Goal: Task Accomplishment & Management: Complete application form

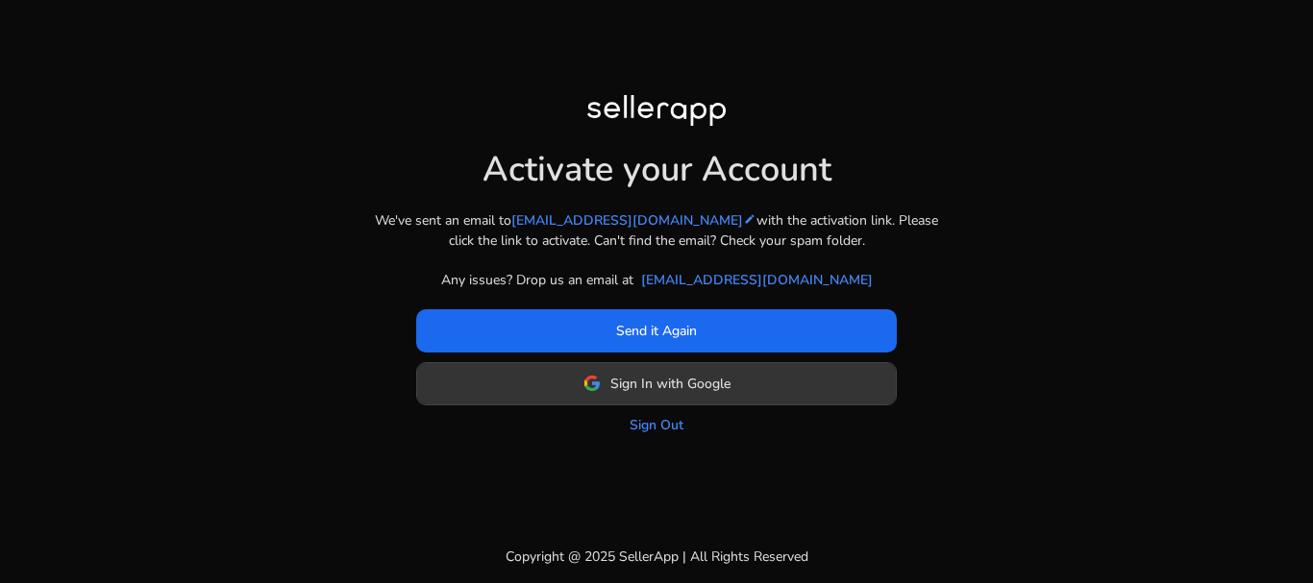
click at [718, 388] on span "Sign In with Google" at bounding box center [670, 384] width 120 height 20
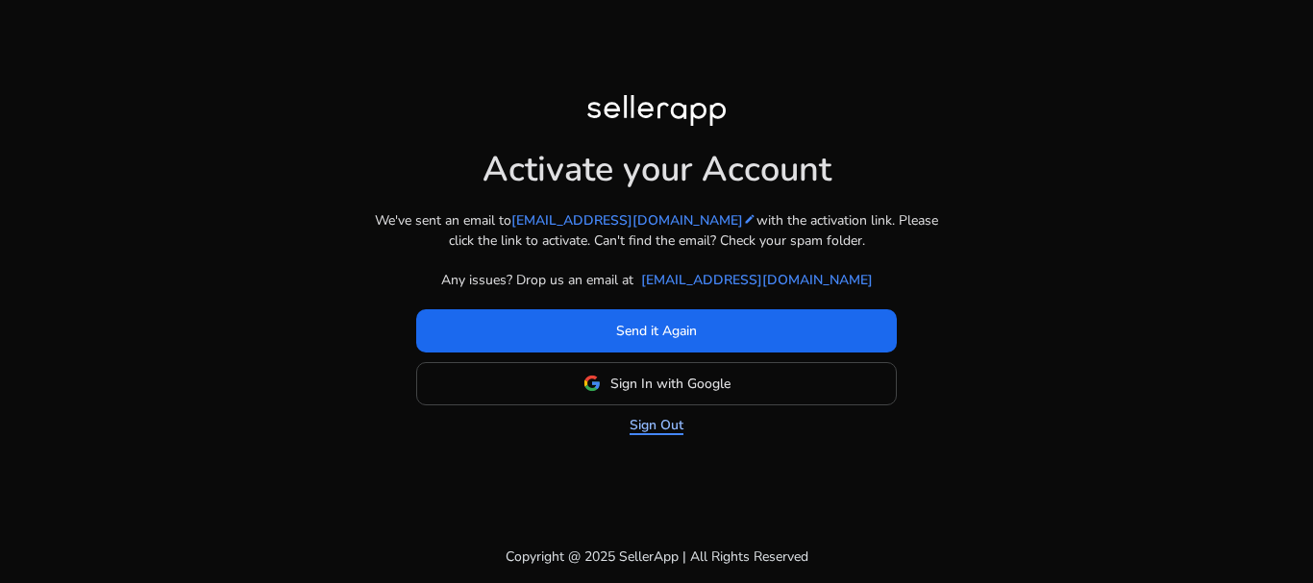
click at [658, 425] on link "Sign Out" at bounding box center [656, 425] width 54 height 20
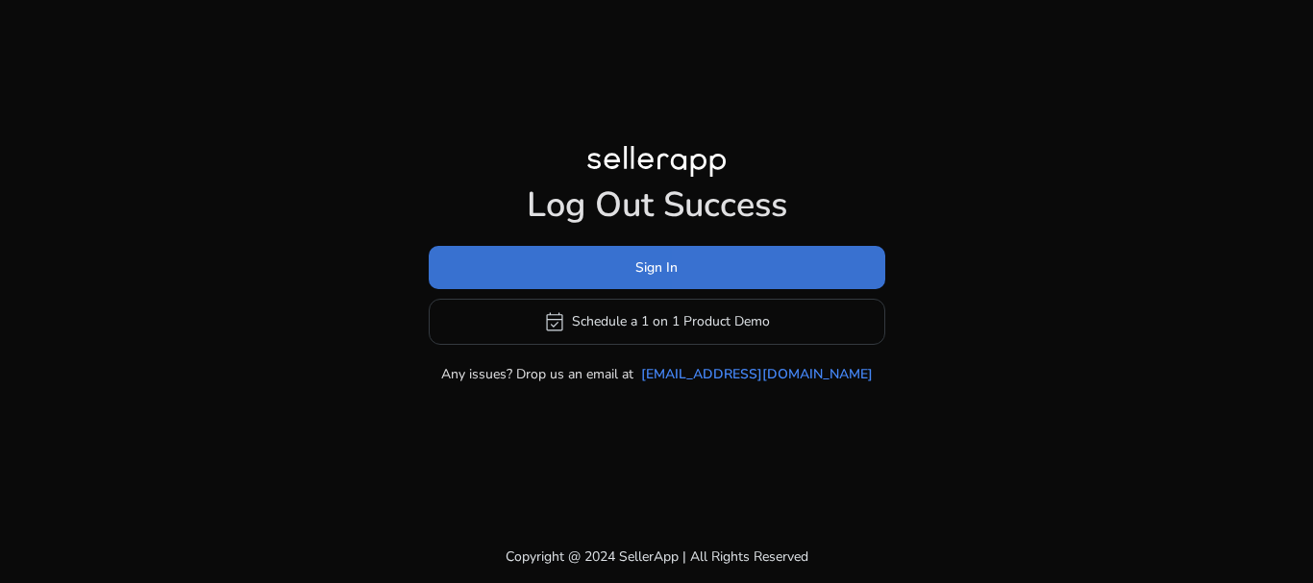
click at [722, 274] on span at bounding box center [657, 267] width 456 height 46
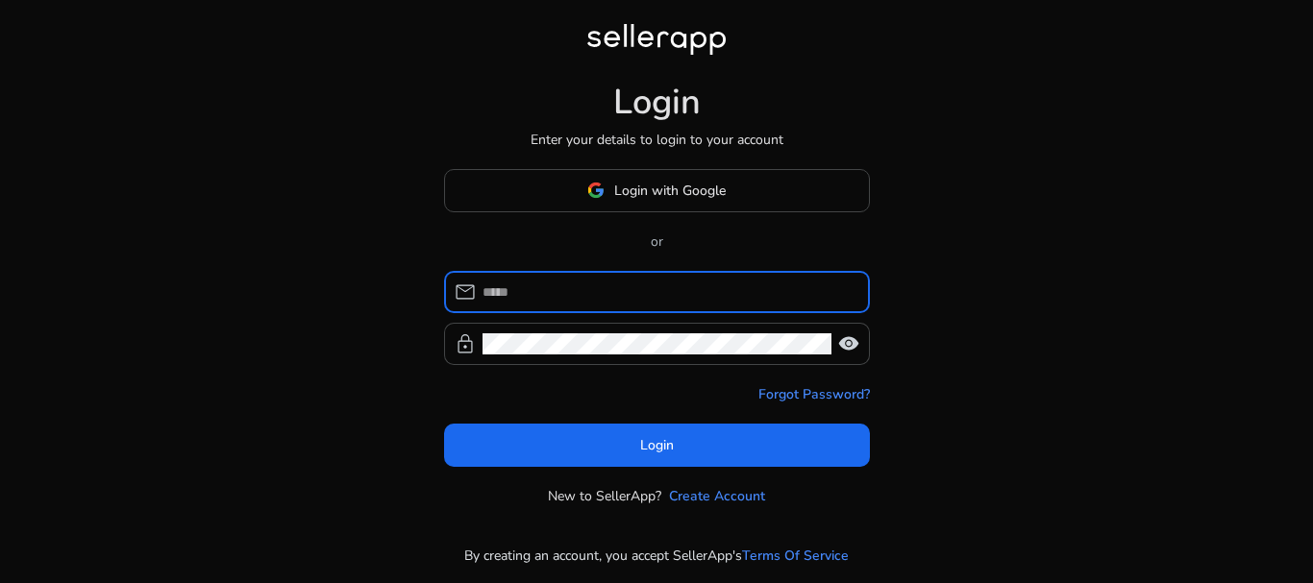
click at [652, 297] on input at bounding box center [668, 292] width 372 height 21
type input "*"
type input "**********"
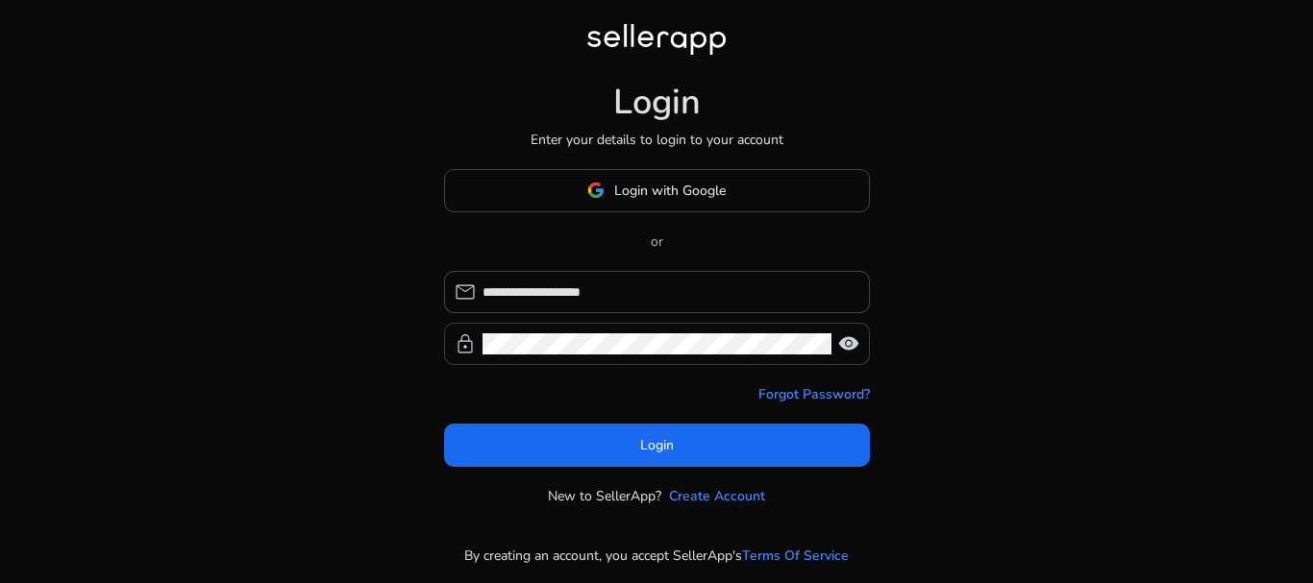
click at [844, 343] on span "visibility" at bounding box center [848, 343] width 23 height 23
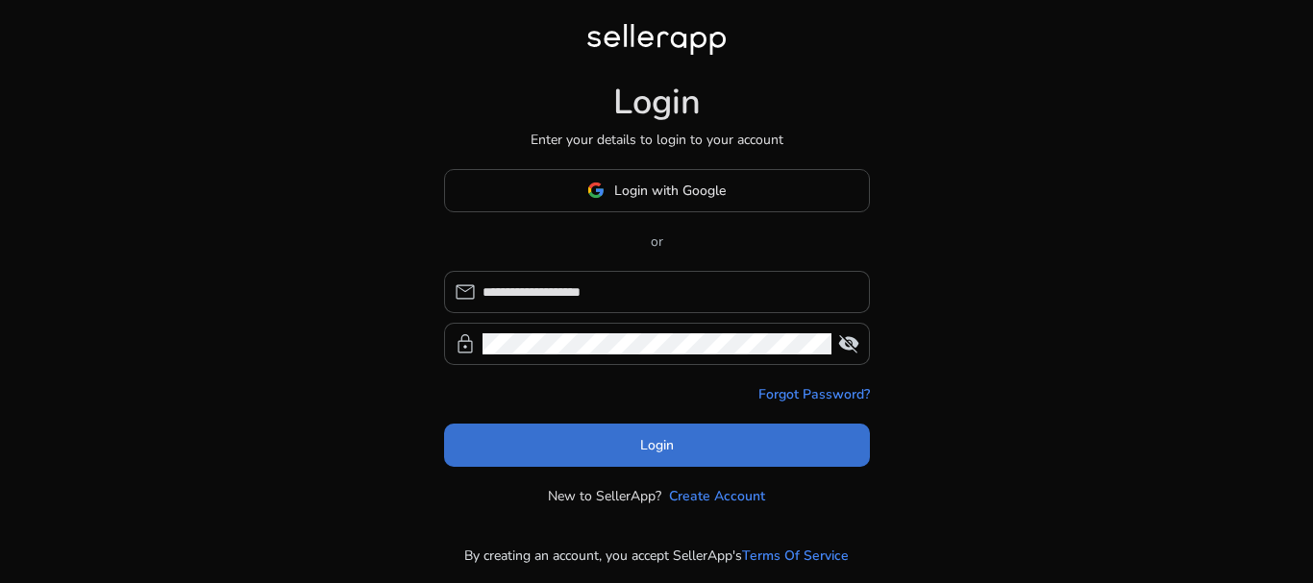
click at [726, 454] on span at bounding box center [657, 445] width 426 height 46
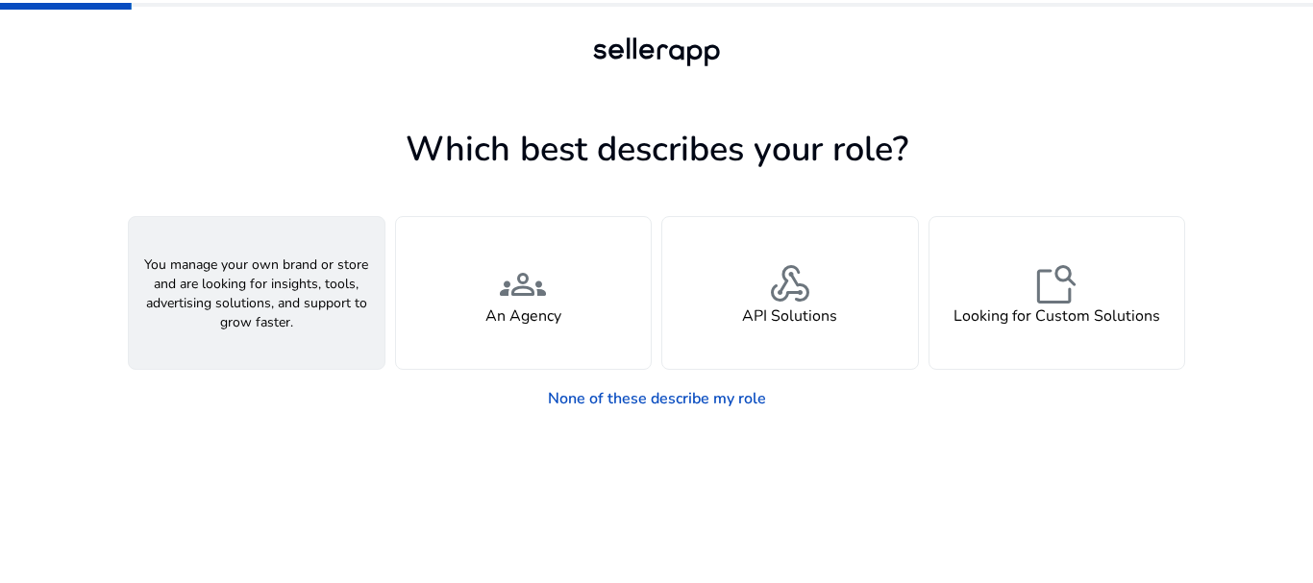
click at [344, 298] on div "person A Seller" at bounding box center [257, 293] width 256 height 152
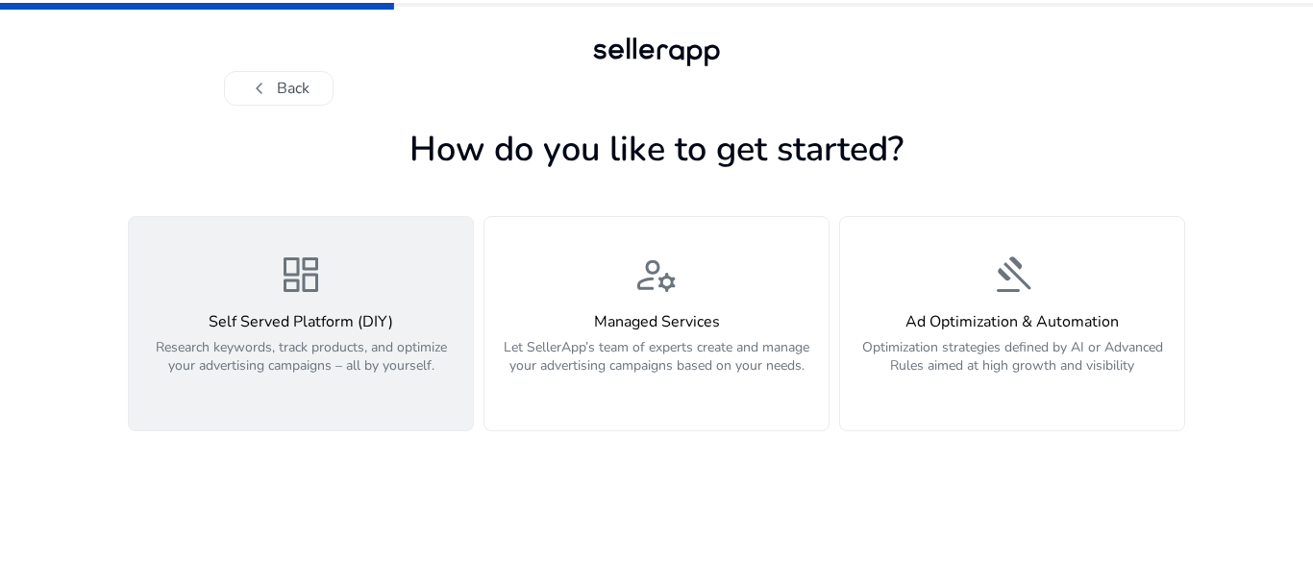
click at [381, 285] on div "dashboard Self Served Platform (DIY) Research keywords, track products, and opt…" at bounding box center [300, 324] width 321 height 144
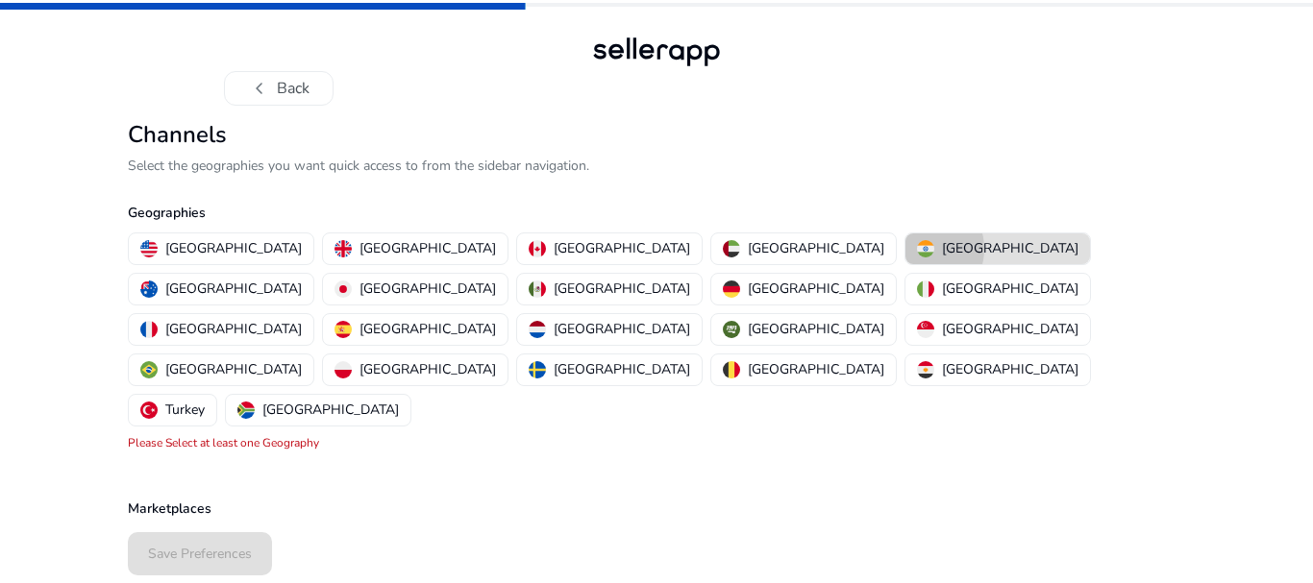
click at [917, 249] on img "button" at bounding box center [925, 248] width 17 height 17
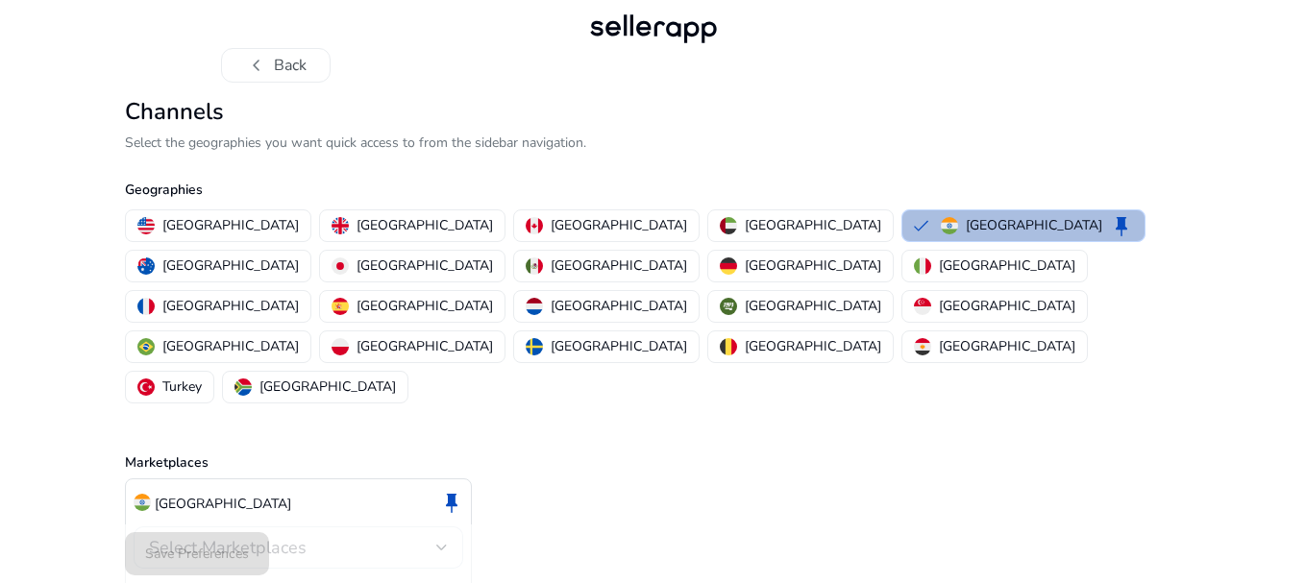
scroll to position [37, 0]
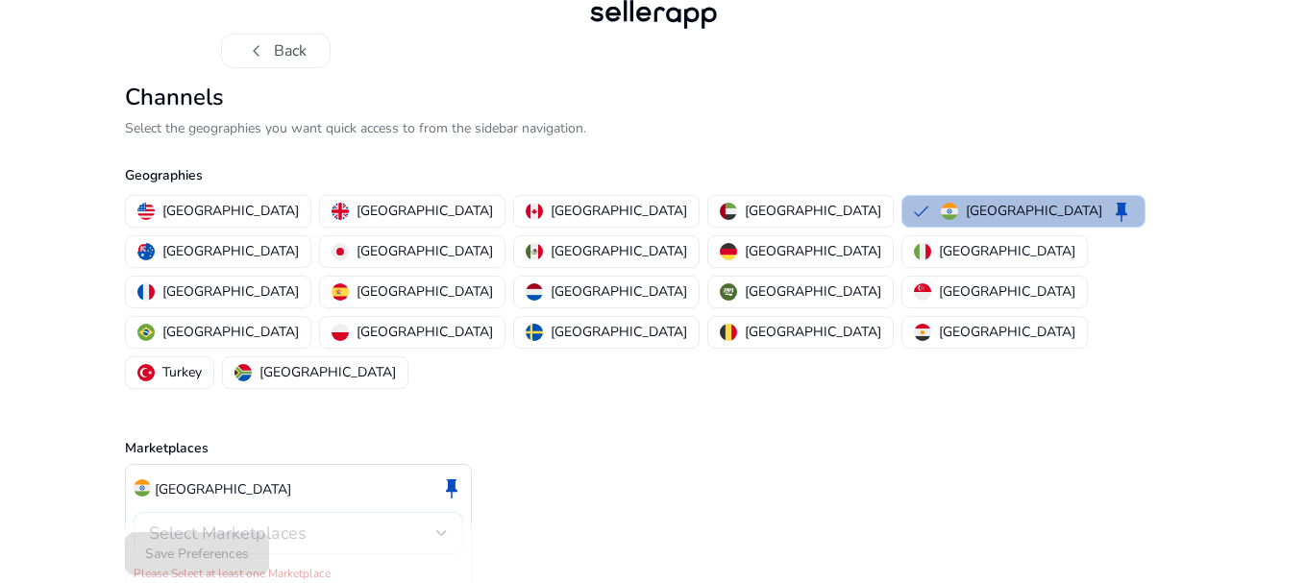
click at [332, 512] on div "Select Marketplaces" at bounding box center [298, 533] width 299 height 42
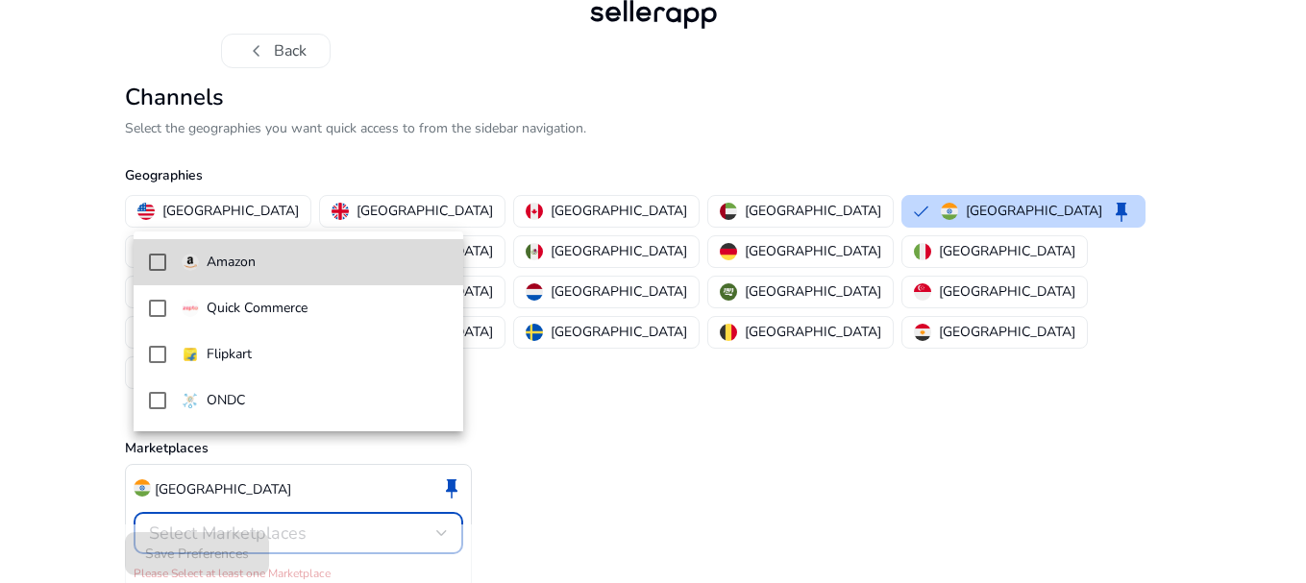
click at [322, 252] on span "Amazon" at bounding box center [315, 262] width 266 height 21
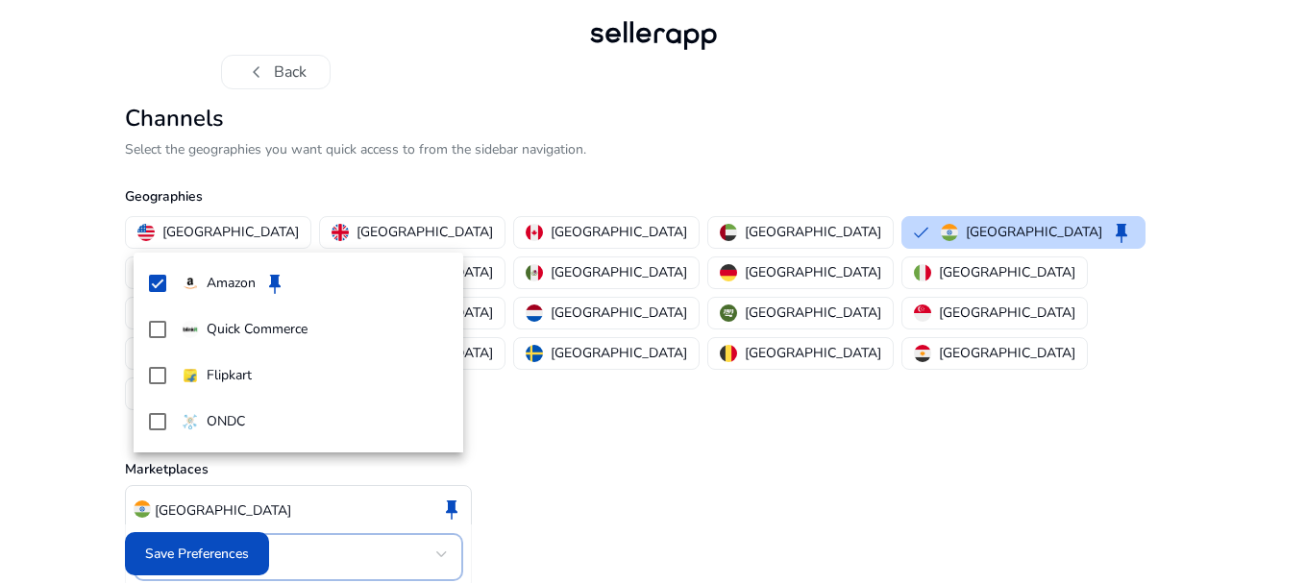
click at [515, 546] on div at bounding box center [653, 291] width 1306 height 583
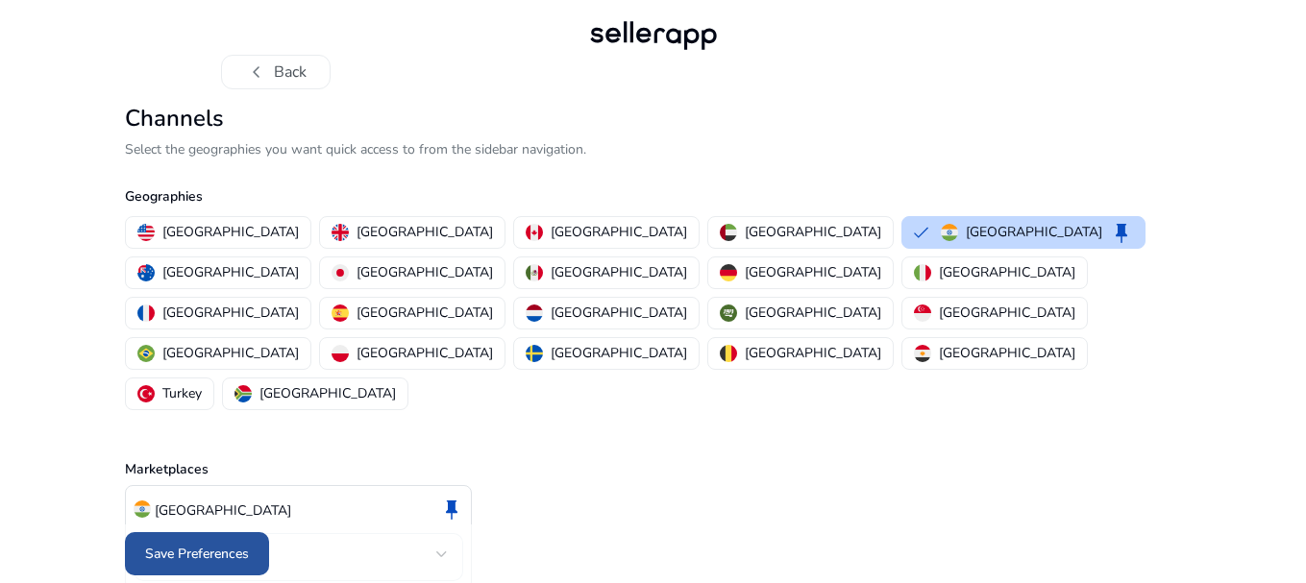
click at [226, 546] on span "Save Preferences" at bounding box center [197, 554] width 104 height 20
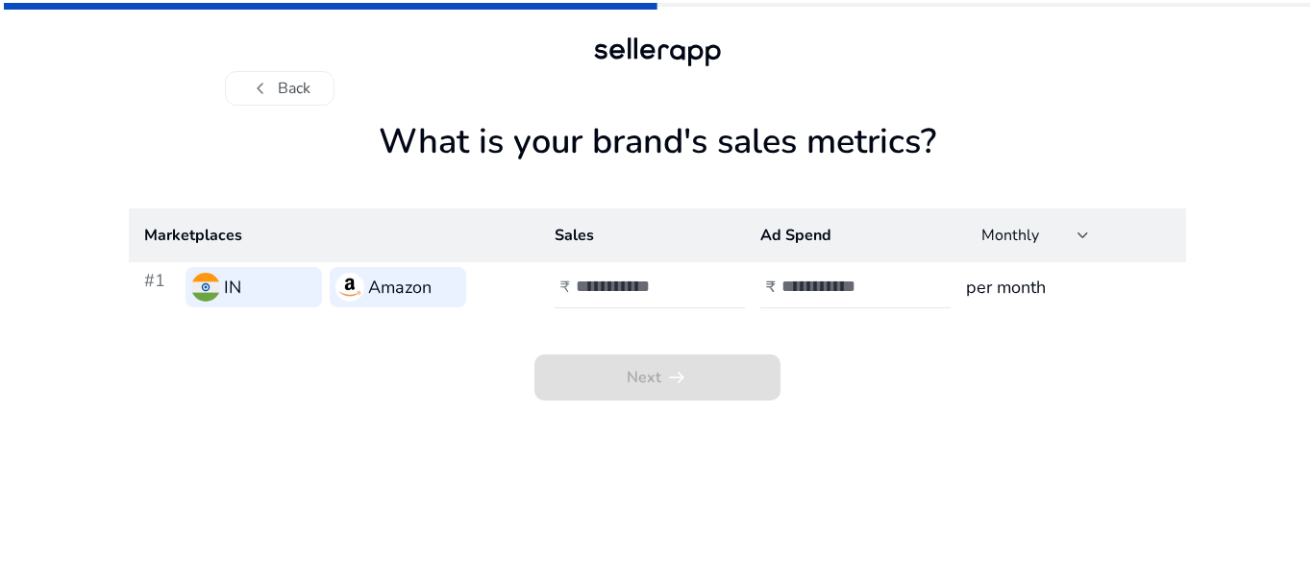
scroll to position [0, 0]
click at [671, 288] on input "number" at bounding box center [641, 286] width 130 height 21
click at [700, 281] on input "*" at bounding box center [641, 286] width 130 height 21
type input "*"
click at [695, 296] on input "*" at bounding box center [641, 286] width 130 height 21
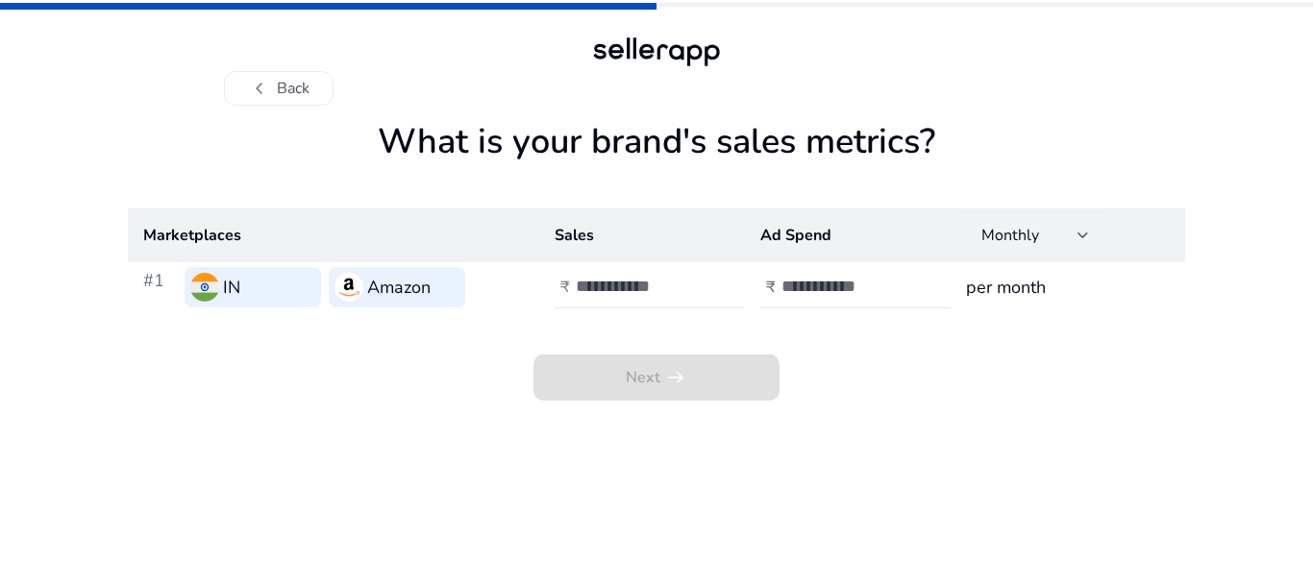
click at [1077, 228] on div at bounding box center [1083, 235] width 12 height 23
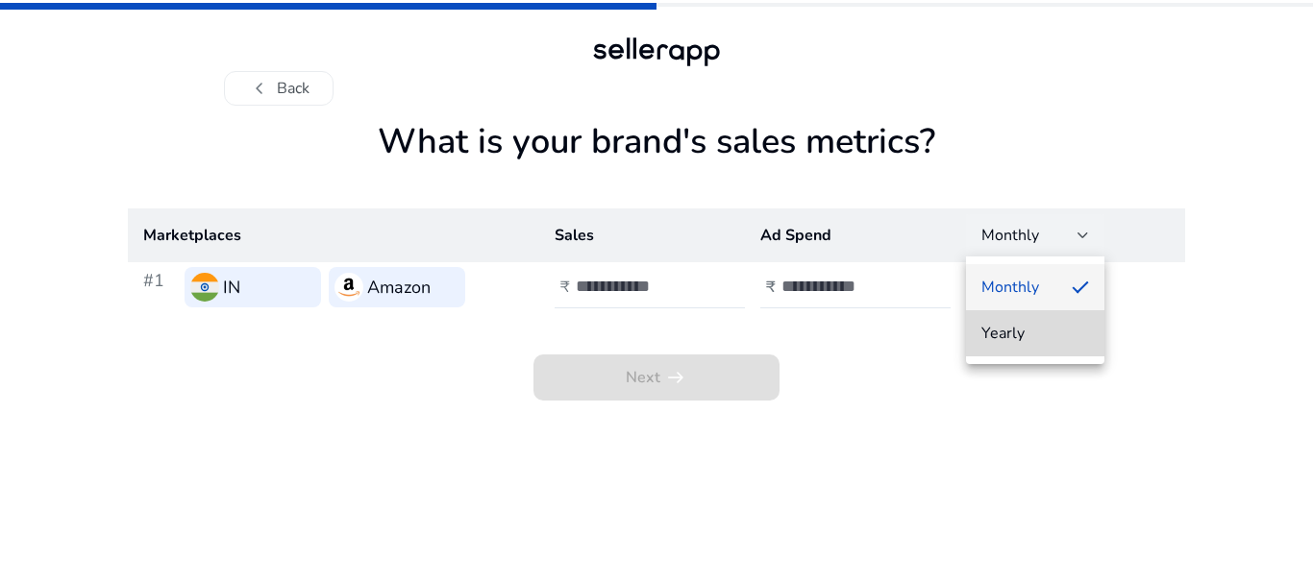
click at [1067, 324] on span "Yearly" at bounding box center [1035, 333] width 108 height 21
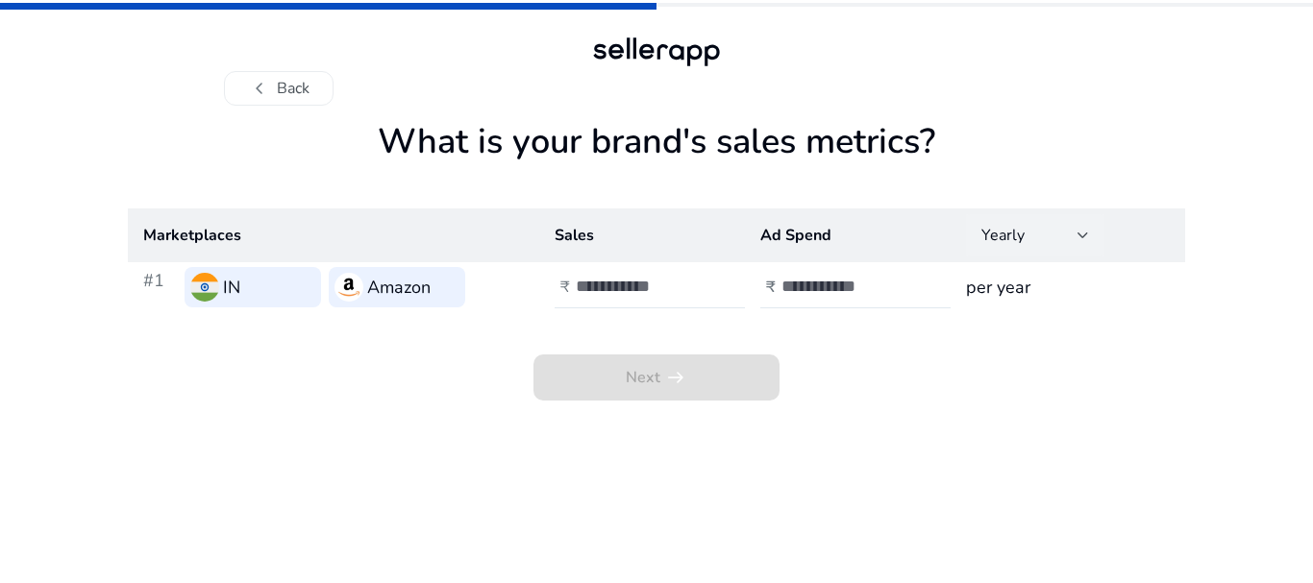
click at [1086, 240] on div at bounding box center [1083, 235] width 12 height 23
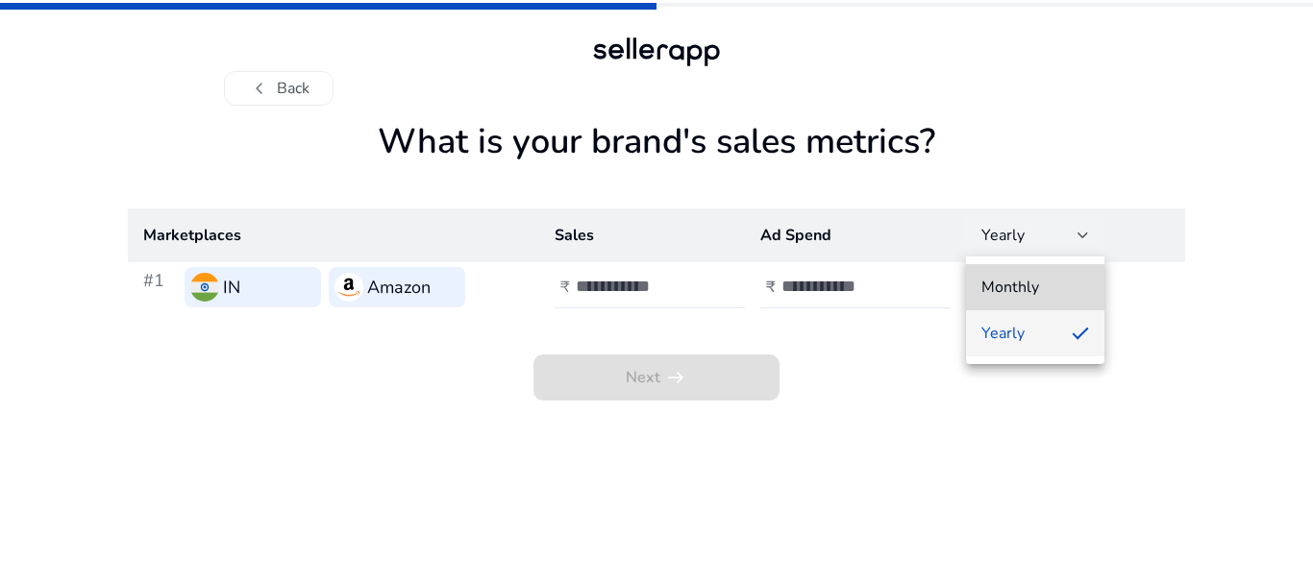
click at [1066, 305] on mat-option "Monthly" at bounding box center [1035, 287] width 138 height 46
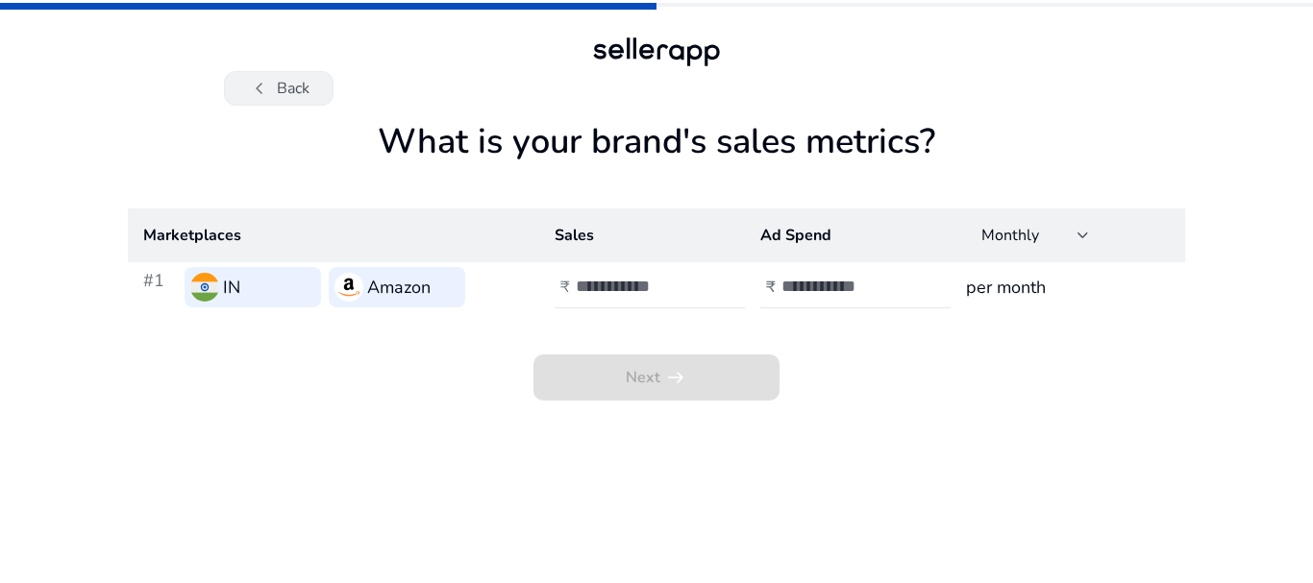
click at [272, 92] on button "chevron_left Back" at bounding box center [279, 88] width 110 height 35
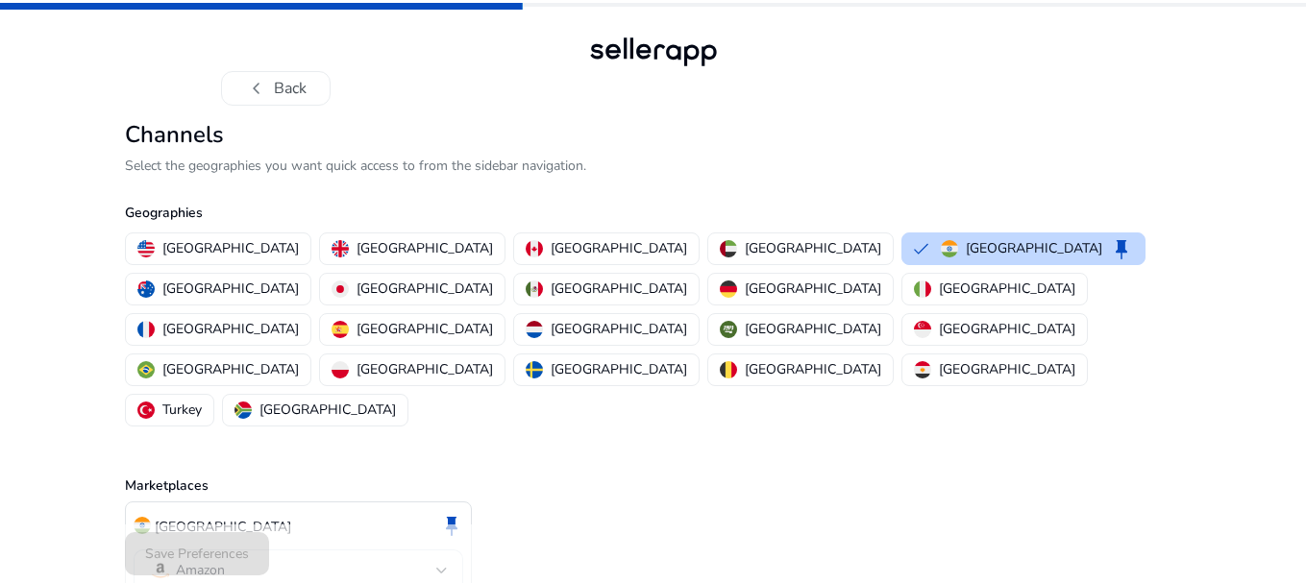
click at [272, 92] on button "chevron_left Back" at bounding box center [276, 88] width 110 height 35
